Goal: Communication & Community: Participate in discussion

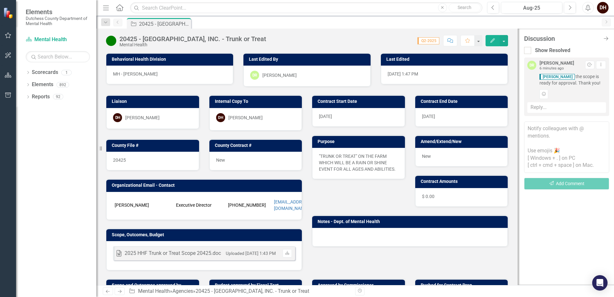
click at [247, 251] on small "Uploaded [DATE] 1:43 PM" at bounding box center [251, 252] width 50 height 5
click at [288, 249] on link "Download" at bounding box center [287, 253] width 9 height 8
click at [546, 105] on div "Reply..." at bounding box center [566, 107] width 79 height 11
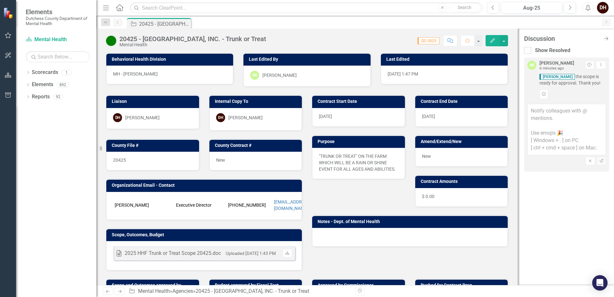
click at [537, 111] on textarea at bounding box center [566, 129] width 79 height 51
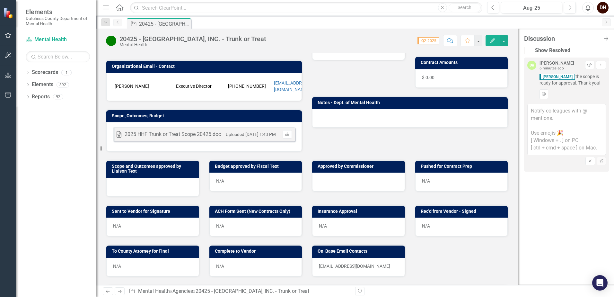
scroll to position [128, 0]
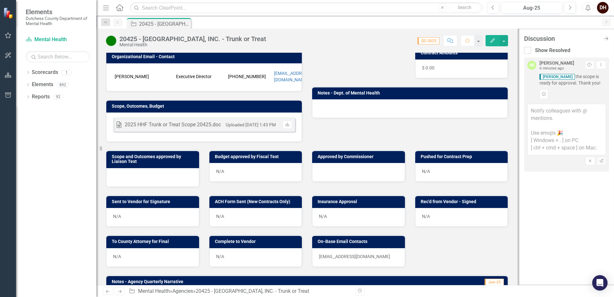
click at [152, 169] on div at bounding box center [152, 177] width 93 height 19
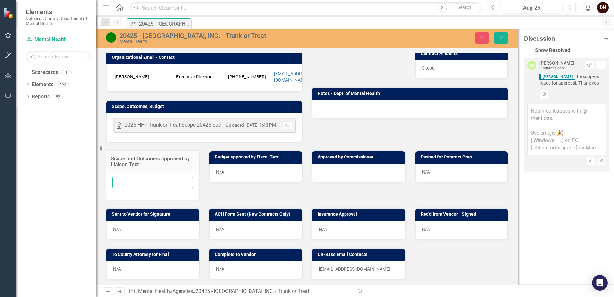
click at [151, 180] on input "text" at bounding box center [152, 183] width 81 height 12
type input "[DATE]- scopes approved. DH"
drag, startPoint x: 502, startPoint y: 37, endPoint x: 534, endPoint y: 100, distance: 70.5
click at [502, 38] on icon "Save" at bounding box center [501, 37] width 6 height 4
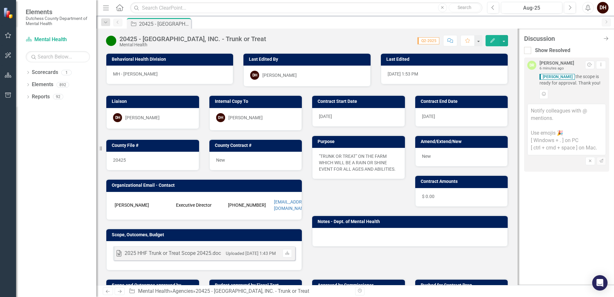
click at [539, 111] on textarea at bounding box center [566, 129] width 79 height 51
type textarea "@[PERSON_NAME]"
type textarea "D"
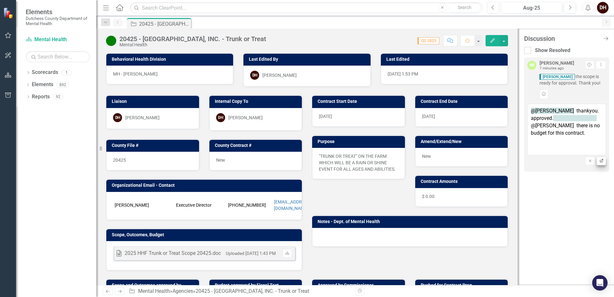
type textarea "@[PERSON_NAME] thankyou. approved. @[PERSON_NAME] there is no budget for this c…"
click at [600, 161] on icon "button" at bounding box center [601, 161] width 4 height 4
